Goal: Task Accomplishment & Management: Complete application form

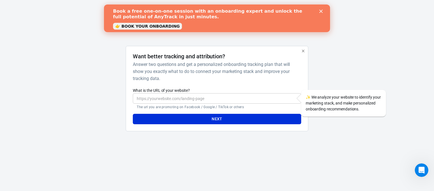
click at [320, 13] on icon "Close" at bounding box center [320, 11] width 3 height 3
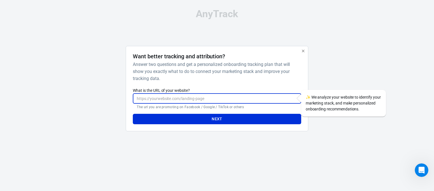
click at [192, 100] on input "What is the URL of your website?" at bounding box center [217, 98] width 168 height 10
paste input "[URL][DOMAIN_NAME]"
type input "[URL][DOMAIN_NAME]"
click at [212, 121] on button "Next" at bounding box center [217, 119] width 168 height 10
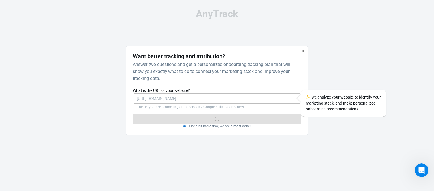
click at [221, 118] on div "Next Just a bit more time, we are almost done!" at bounding box center [217, 119] width 168 height 19
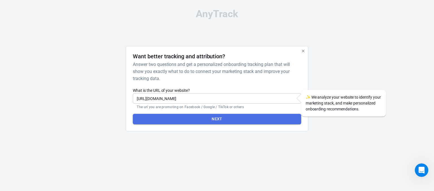
click at [207, 119] on button "Next" at bounding box center [217, 119] width 168 height 10
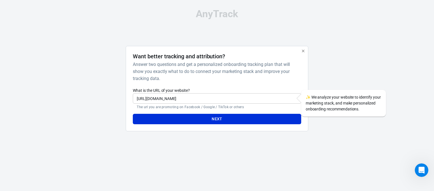
click at [360, 145] on div "AnyTrack Want better tracking and attribution? Answer two questions and get a p…" at bounding box center [217, 72] width 434 height 145
click at [350, 76] on div at bounding box center [334, 91] width 45 height 90
